Goal: Communication & Community: Participate in discussion

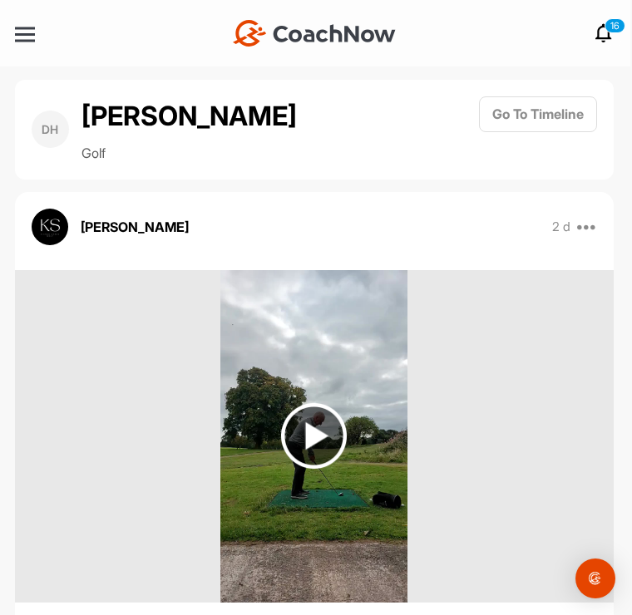
click at [313, 426] on img at bounding box center [314, 436] width 66 height 66
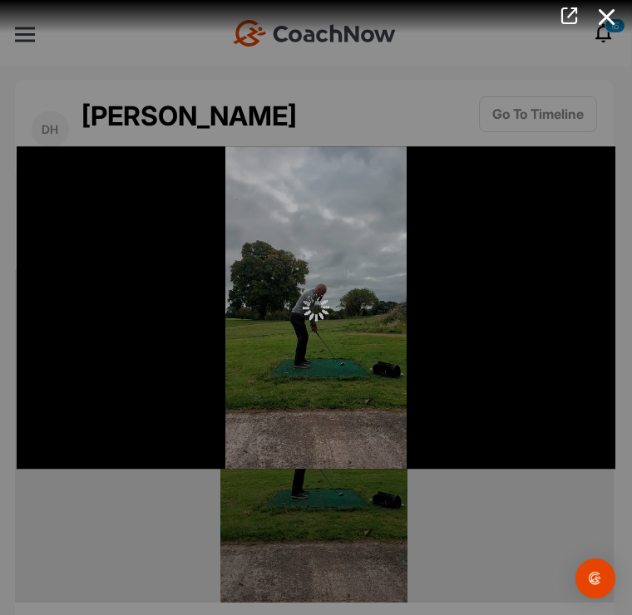
scroll to position [26, 0]
click at [624, 9] on icon at bounding box center [607, 17] width 38 height 31
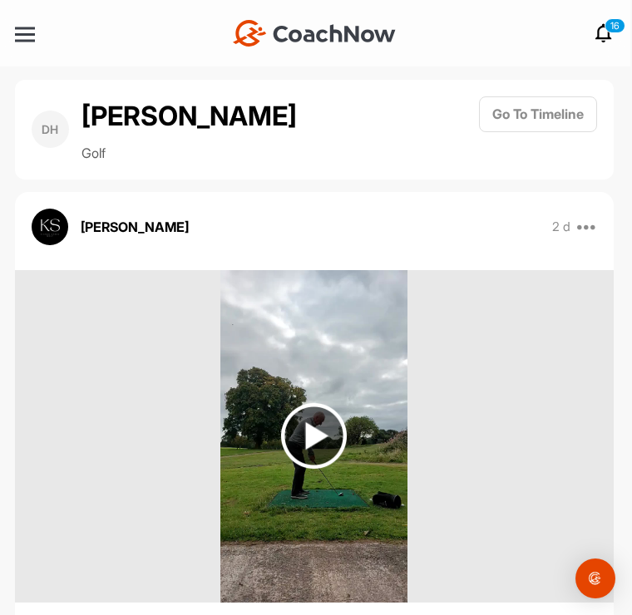
click at [607, 23] on icon at bounding box center [603, 33] width 20 height 20
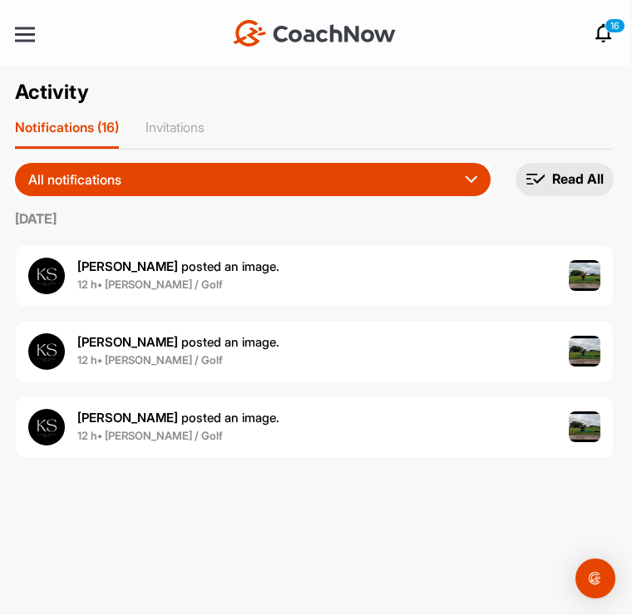
click at [240, 327] on div "[PERSON_NAME] posted an image . 12 h • [PERSON_NAME] / Golf" at bounding box center [314, 351] width 598 height 63
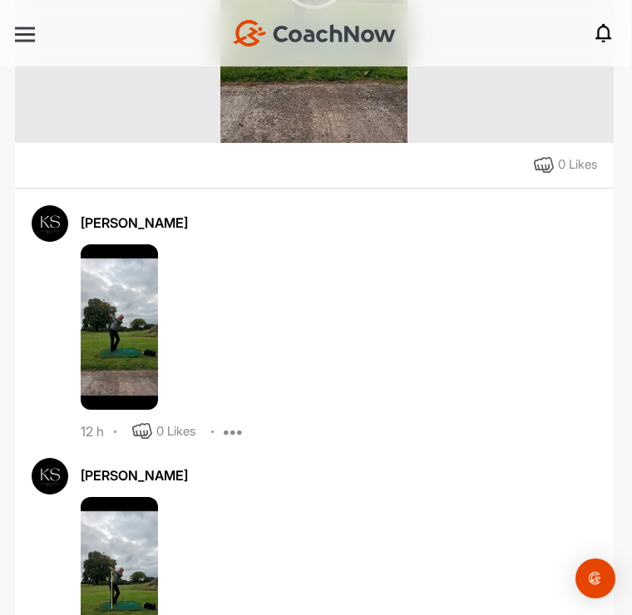
scroll to position [623, 0]
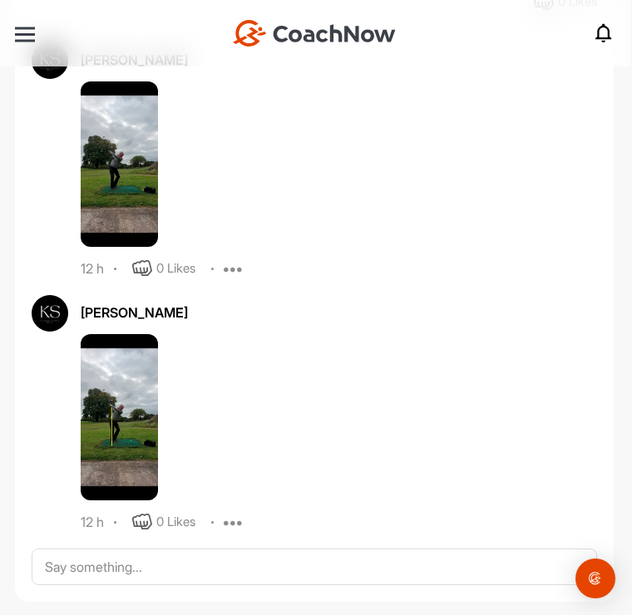
click at [132, 146] on img at bounding box center [119, 164] width 77 height 166
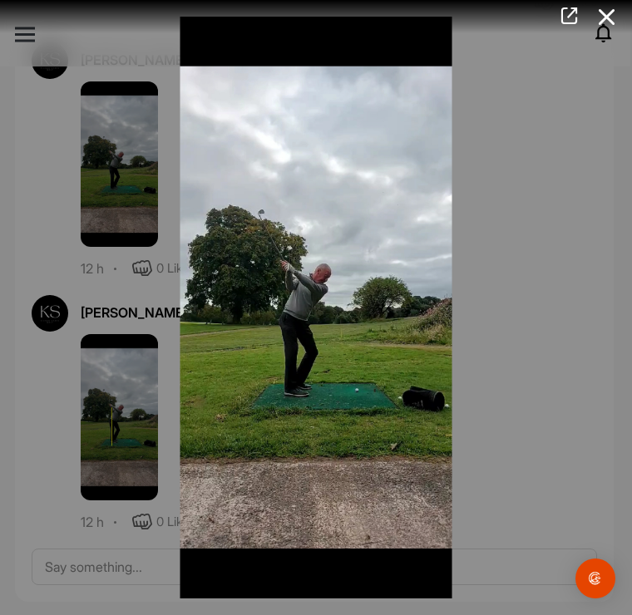
click at [322, 362] on img at bounding box center [316, 307] width 305 height 615
click at [615, 13] on icon at bounding box center [607, 17] width 38 height 31
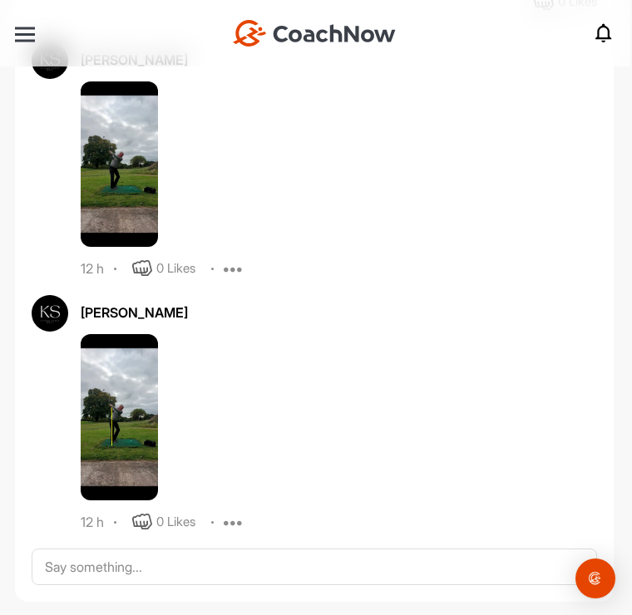
click at [126, 391] on img at bounding box center [119, 417] width 77 height 166
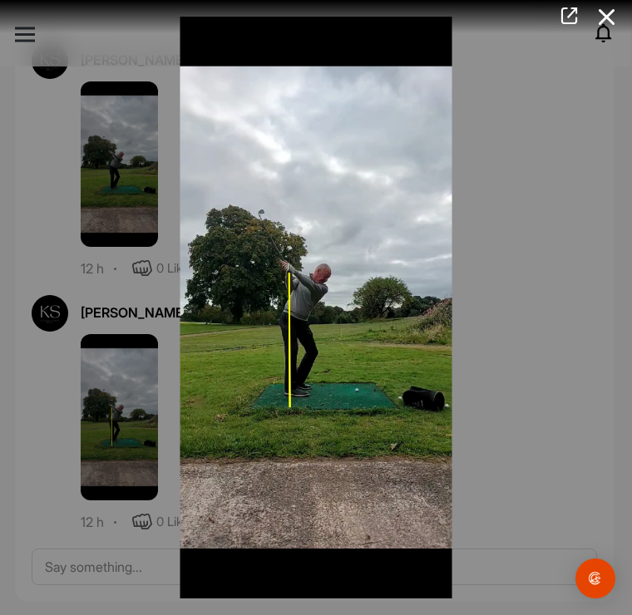
click at [126, 154] on div at bounding box center [316, 307] width 632 height 615
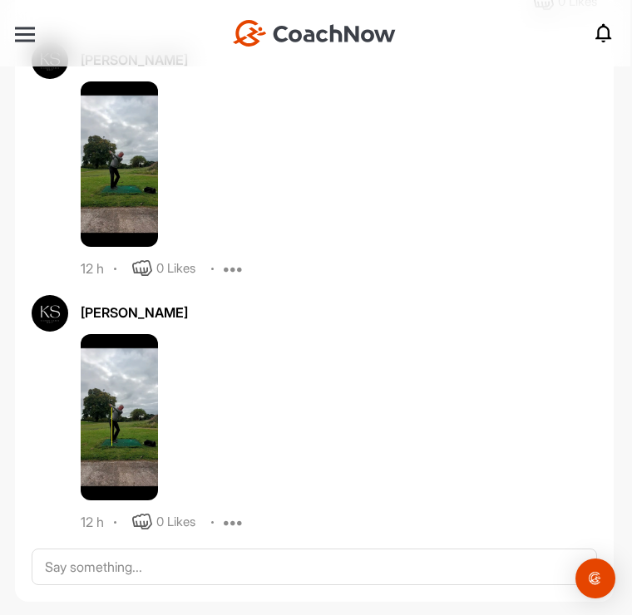
click at [128, 138] on img at bounding box center [119, 164] width 77 height 166
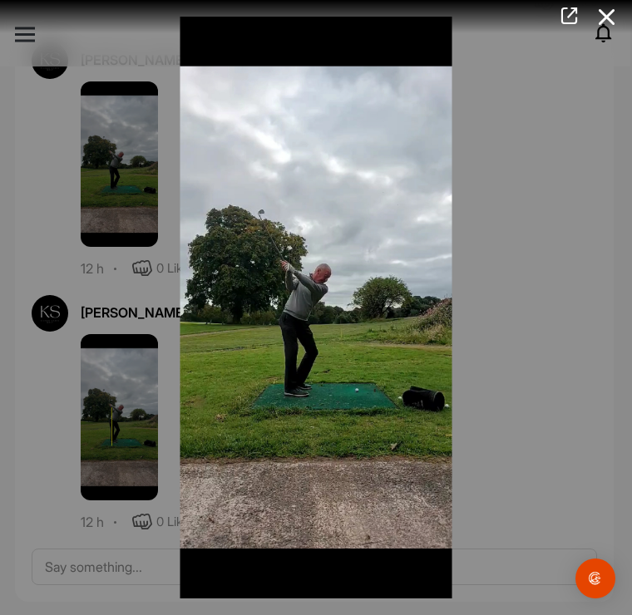
scroll to position [0, 0]
click at [609, 19] on icon at bounding box center [607, 17] width 38 height 31
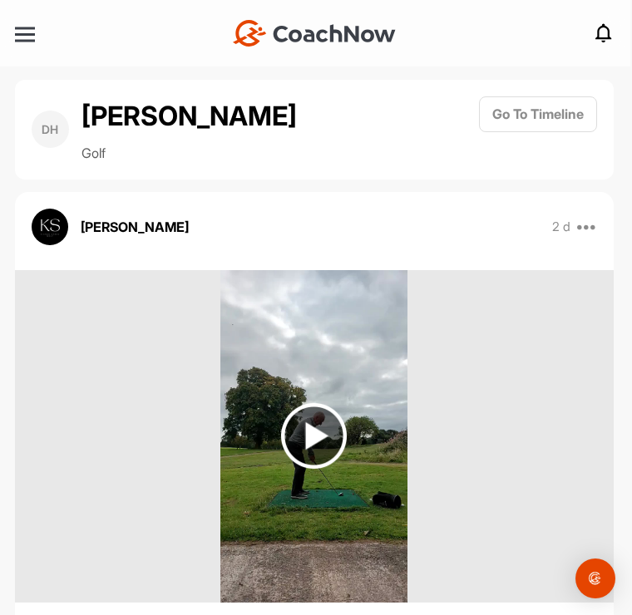
click at [318, 435] on img at bounding box center [314, 436] width 66 height 66
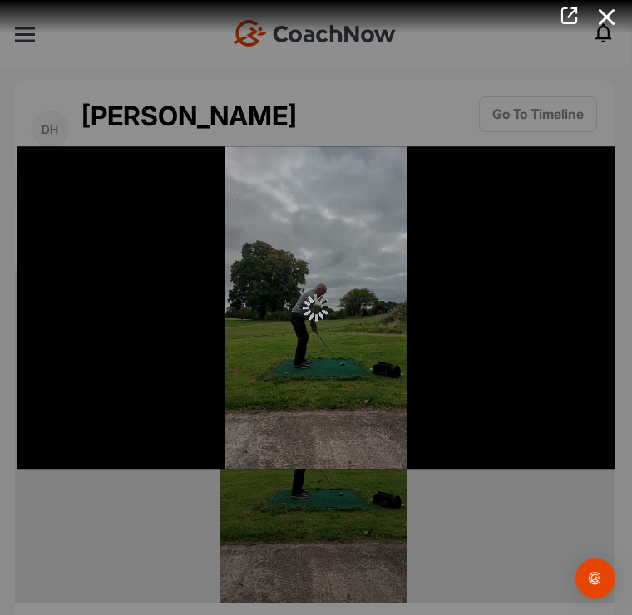
click at [326, 298] on img at bounding box center [316, 307] width 27 height 27
click at [308, 309] on img at bounding box center [316, 307] width 27 height 27
